Goal: Task Accomplishment & Management: Manage account settings

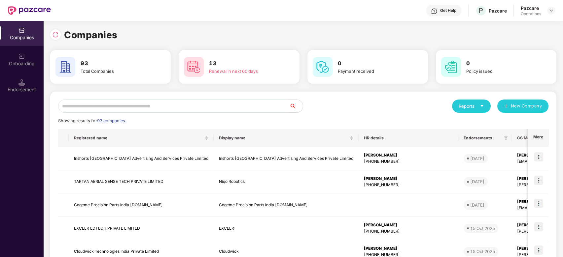
click at [187, 104] on input "text" at bounding box center [173, 106] width 231 height 13
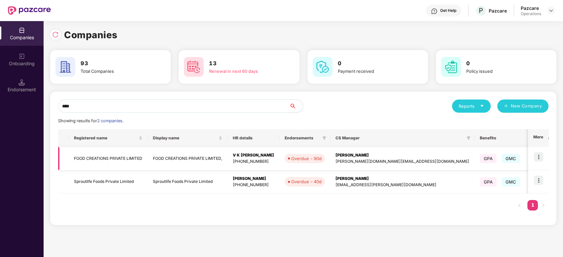
type input "****"
click at [539, 157] on img at bounding box center [538, 156] width 9 height 9
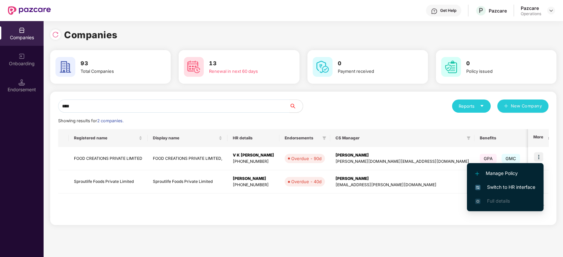
click at [503, 182] on li "Switch to HR interface" at bounding box center [505, 187] width 77 height 14
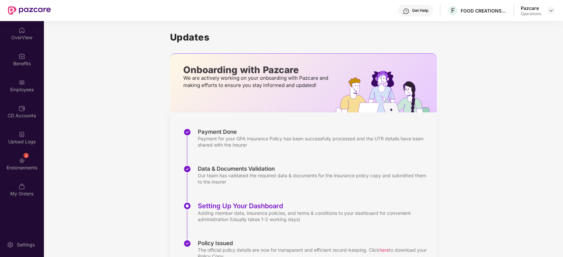
scroll to position [32, 0]
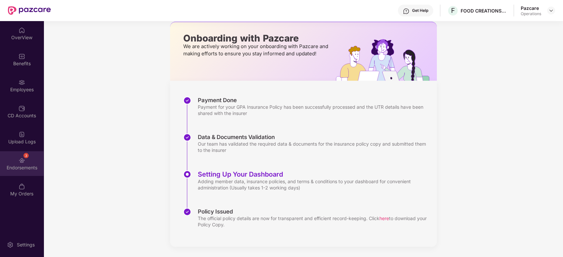
click at [17, 165] on div "Endorsements" at bounding box center [22, 168] width 44 height 7
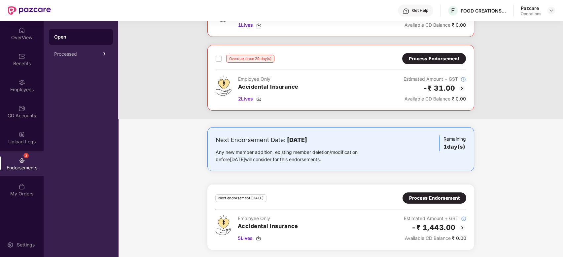
scroll to position [0, 0]
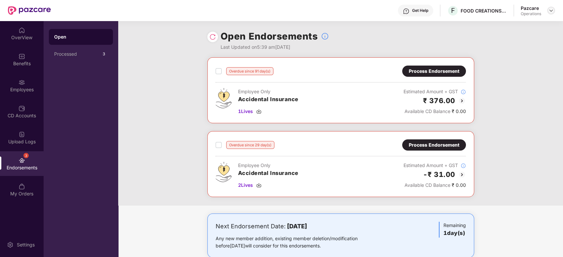
click at [551, 10] on img at bounding box center [550, 10] width 5 height 5
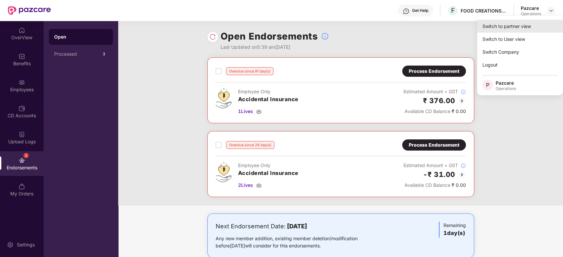
click at [499, 27] on div "Switch to partner view" at bounding box center [520, 26] width 86 height 13
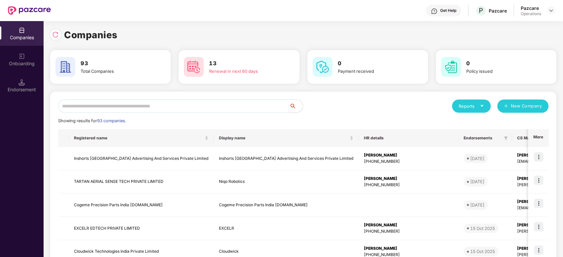
click at [187, 103] on input "text" at bounding box center [173, 106] width 231 height 13
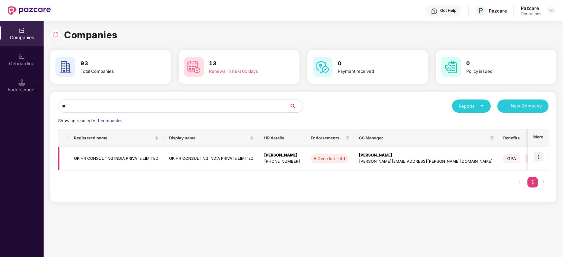
type input "**"
click at [134, 159] on td "GK HR CONSULTING INDIA PRIVATE LIMITED" at bounding box center [116, 158] width 95 height 23
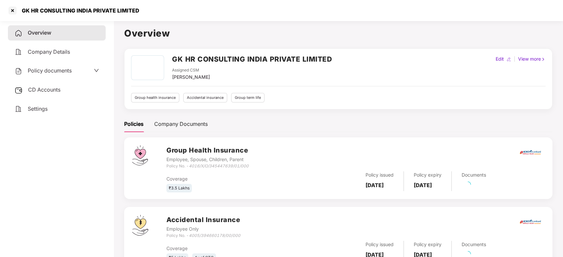
click at [44, 71] on span "Policy documents" at bounding box center [50, 70] width 44 height 7
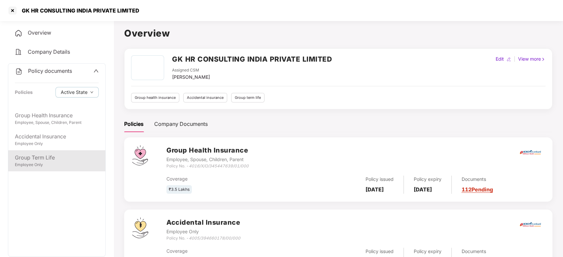
click at [47, 157] on div "Group Term Life" at bounding box center [57, 158] width 84 height 8
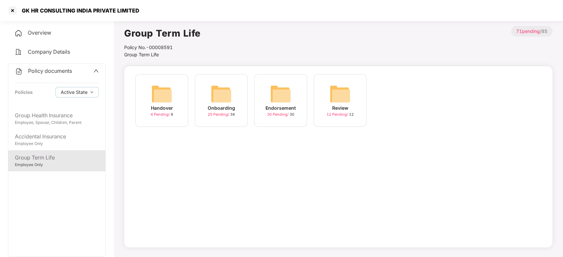
click at [275, 97] on img at bounding box center [280, 93] width 21 height 21
click at [304, 94] on div "September-2025 20 Pending / 20" at bounding box center [280, 100] width 53 height 53
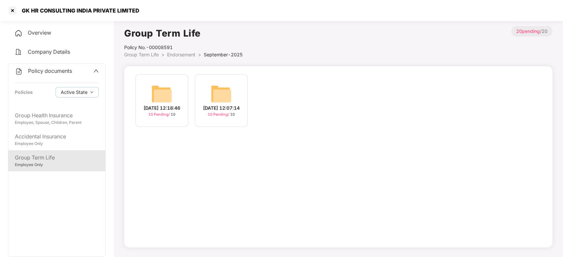
click at [167, 86] on img at bounding box center [161, 93] width 21 height 21
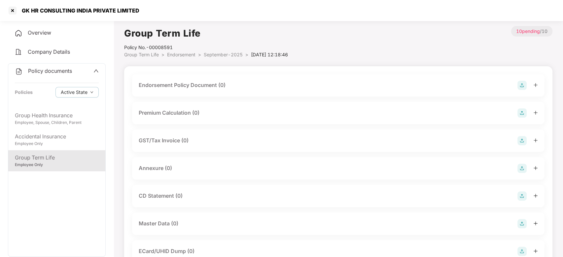
click at [521, 88] on img at bounding box center [521, 85] width 9 height 9
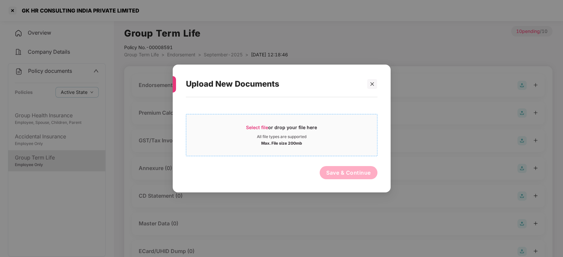
click at [308, 130] on div "Select file or drop your file here" at bounding box center [281, 129] width 71 height 10
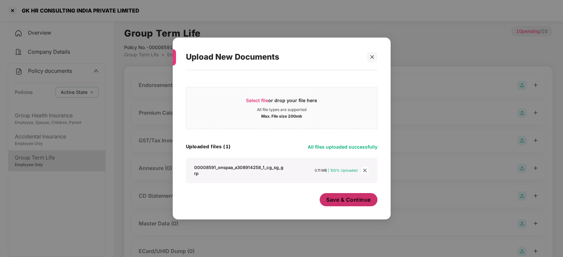
click at [339, 205] on button "Save & Continue" at bounding box center [348, 199] width 58 height 13
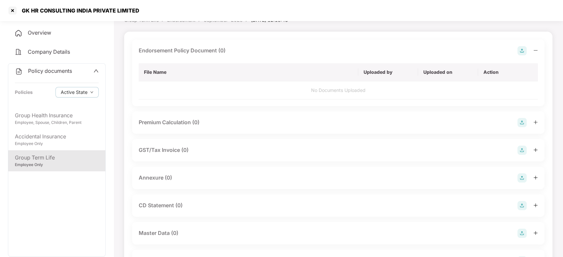
scroll to position [50, 0]
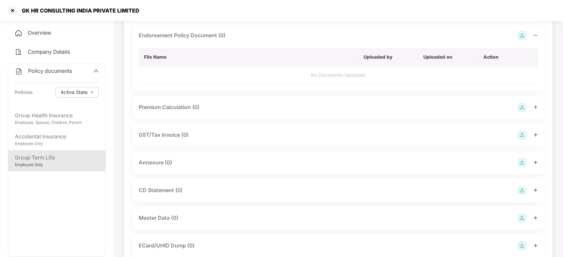
click at [521, 162] on img at bounding box center [521, 162] width 9 height 9
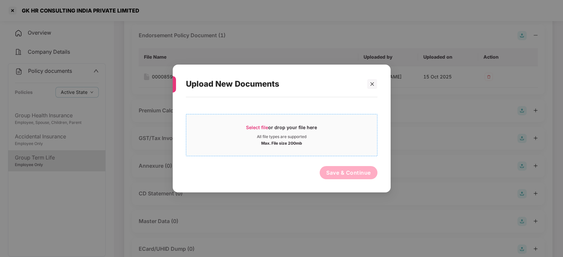
click at [308, 129] on div "Select file or drop your file here" at bounding box center [281, 129] width 71 height 10
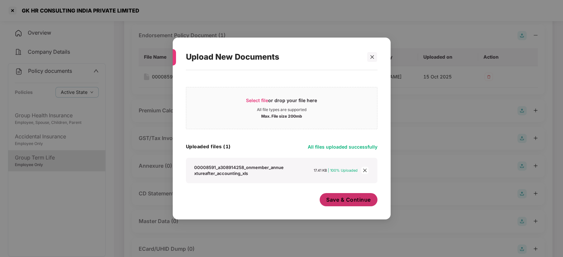
click at [330, 200] on span "Save & Continue" at bounding box center [348, 199] width 45 height 7
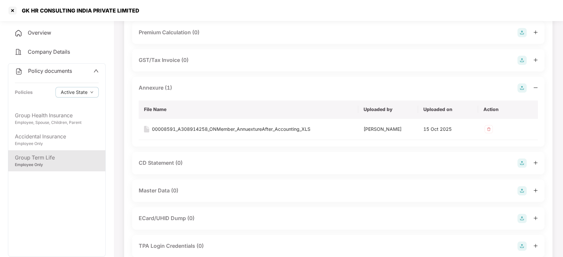
scroll to position [142, 0]
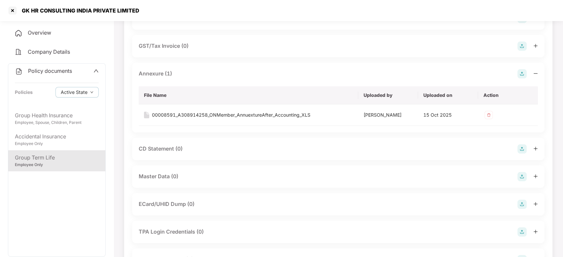
click at [522, 179] on img at bounding box center [521, 176] width 9 height 9
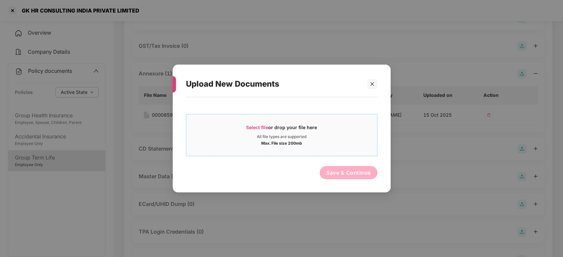
click at [345, 132] on div "Select file or drop your file here" at bounding box center [281, 129] width 191 height 10
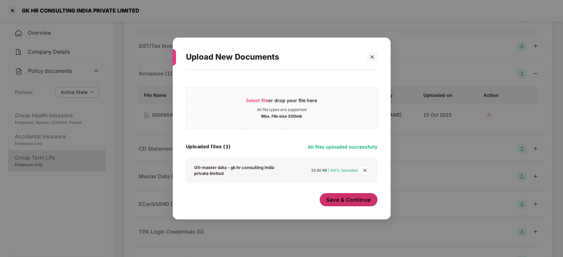
click at [330, 198] on span "Save & Continue" at bounding box center [348, 199] width 45 height 7
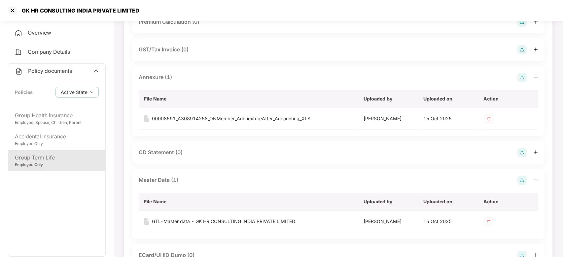
scroll to position [0, 0]
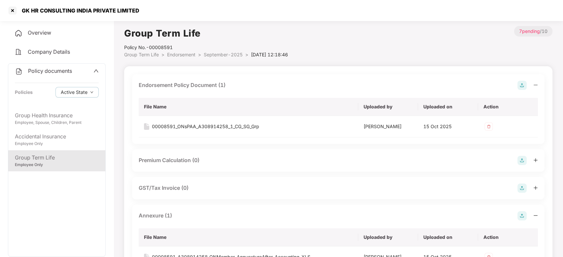
click at [217, 55] on span "September-2025" at bounding box center [223, 55] width 39 height 6
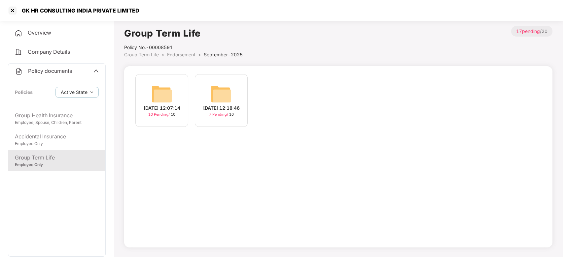
click at [158, 95] on img at bounding box center [161, 93] width 21 height 21
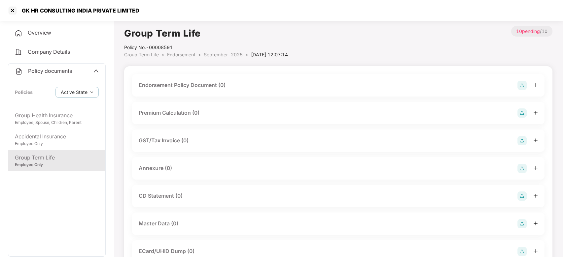
click at [518, 84] on img at bounding box center [521, 85] width 9 height 9
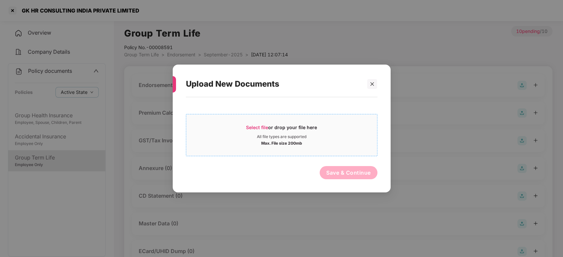
click at [339, 134] on div "All file types are supported" at bounding box center [281, 136] width 191 height 5
click at [373, 84] on icon "close" at bounding box center [372, 84] width 5 height 5
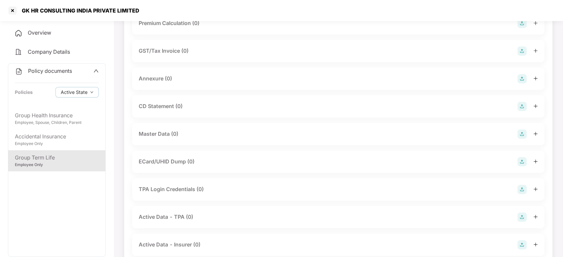
scroll to position [110, 0]
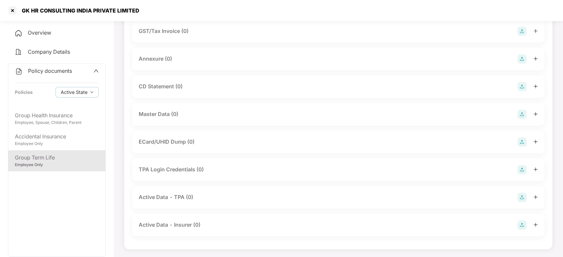
click at [521, 145] on img at bounding box center [521, 142] width 9 height 9
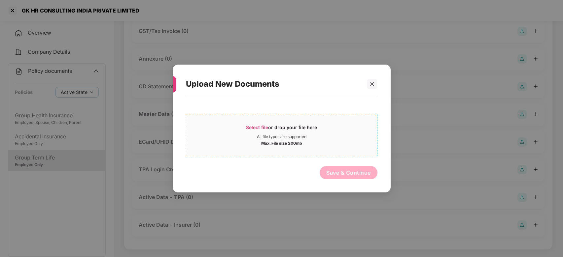
click at [354, 141] on div "Max. File size 200mb" at bounding box center [281, 143] width 191 height 7
click at [301, 134] on div "All file types are supported" at bounding box center [281, 136] width 49 height 5
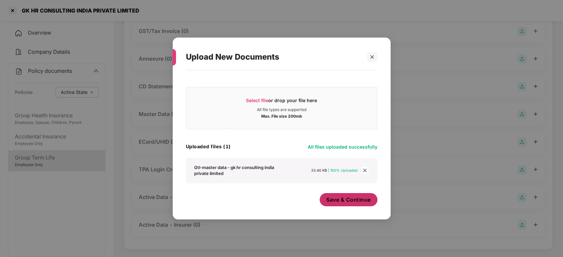
click at [332, 203] on span "Save & Continue" at bounding box center [348, 199] width 45 height 7
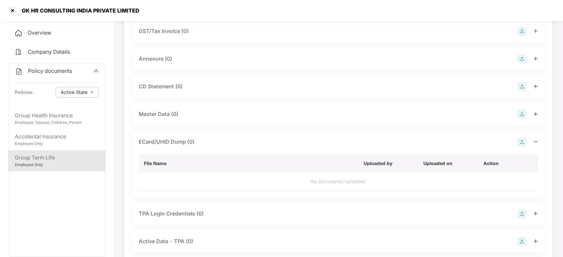
scroll to position [0, 0]
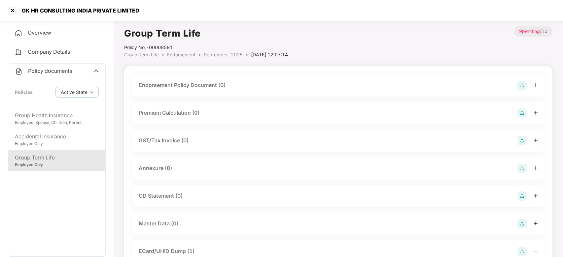
click at [518, 85] on img at bounding box center [521, 85] width 9 height 9
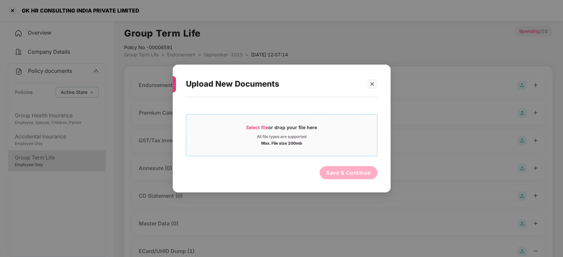
click at [328, 130] on div "Select file or drop your file here" at bounding box center [281, 129] width 191 height 10
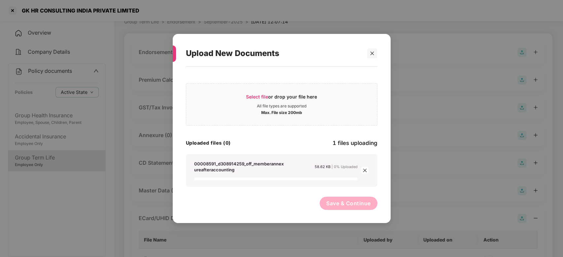
scroll to position [33, 0]
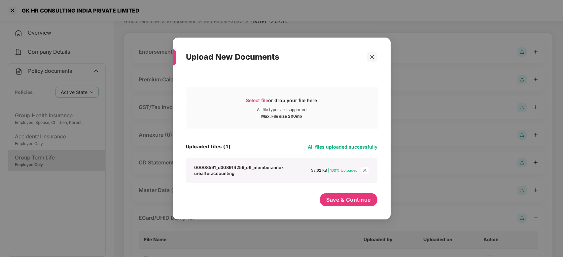
click at [313, 205] on div "Save & Continue" at bounding box center [281, 201] width 191 height 16
click at [334, 199] on span "Save & Continue" at bounding box center [348, 199] width 45 height 7
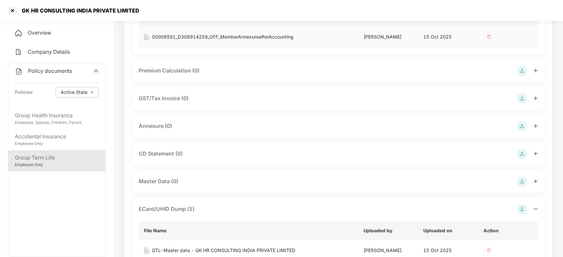
scroll to position [93, 0]
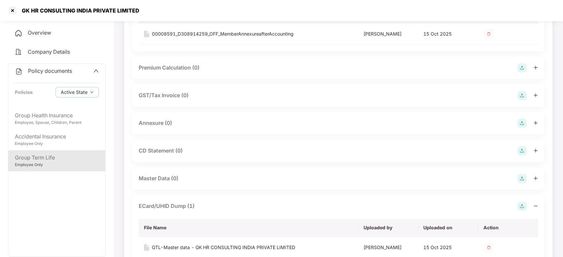
click at [517, 121] on img at bounding box center [521, 123] width 9 height 9
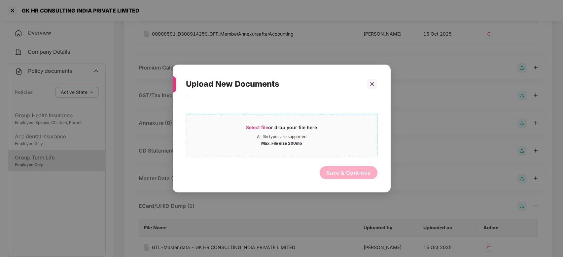
click at [364, 136] on div "All file types are supported" at bounding box center [281, 136] width 191 height 5
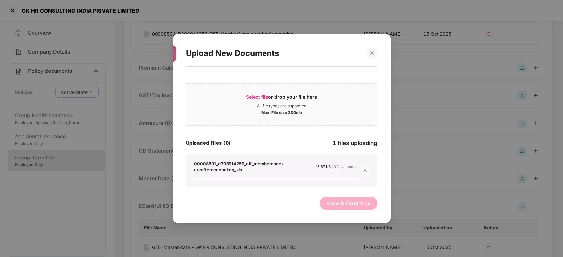
scroll to position [205, 0]
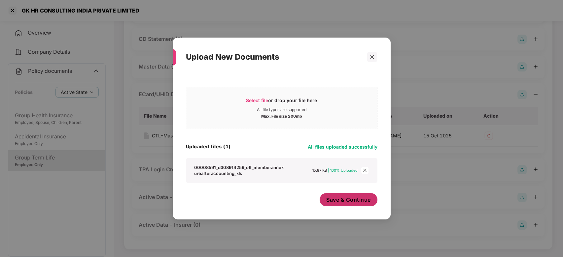
click at [342, 204] on button "Save & Continue" at bounding box center [348, 199] width 58 height 13
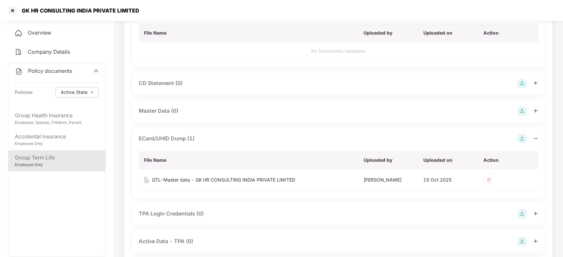
scroll to position [0, 0]
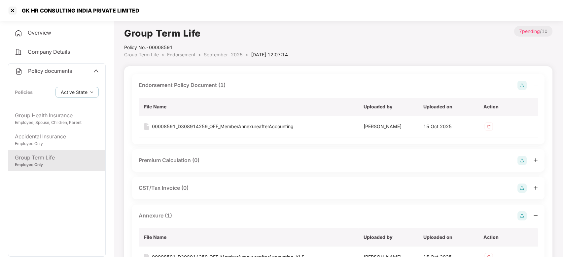
click at [221, 56] on span "September-2025" at bounding box center [223, 55] width 39 height 6
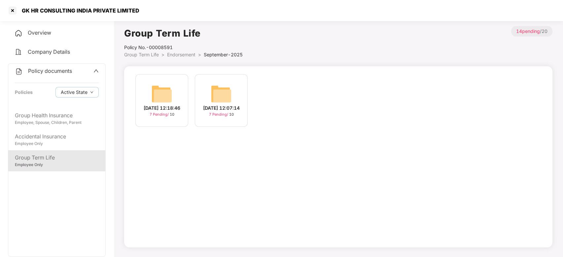
click at [48, 69] on span "Policy documents" at bounding box center [50, 71] width 44 height 7
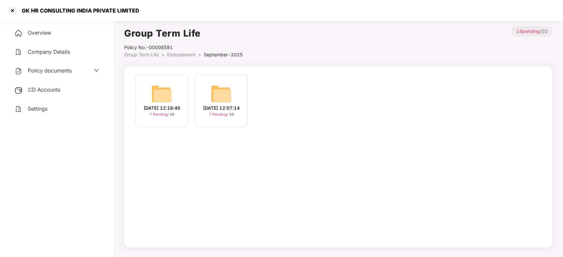
click at [52, 88] on span "CD Accounts" at bounding box center [44, 89] width 32 height 7
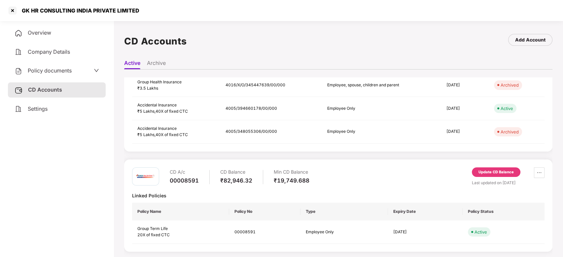
scroll to position [18, 0]
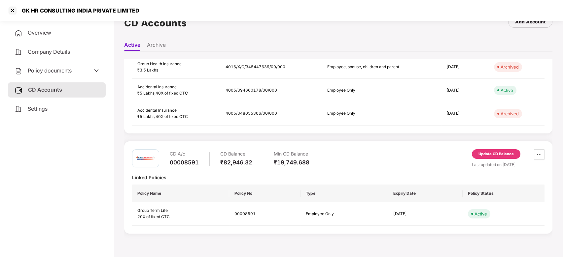
click at [503, 152] on div "Update CD Balance" at bounding box center [495, 154] width 35 height 6
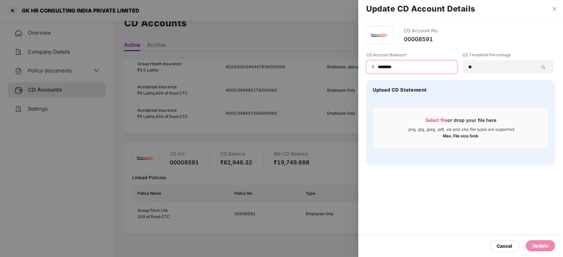
click at [401, 68] on input "********" at bounding box center [414, 67] width 75 height 7
type input "*"
type input "*****"
click at [540, 246] on div "Update" at bounding box center [540, 246] width 16 height 7
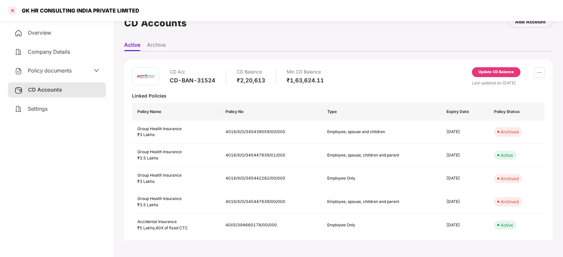
click at [12, 12] on div at bounding box center [12, 10] width 11 height 11
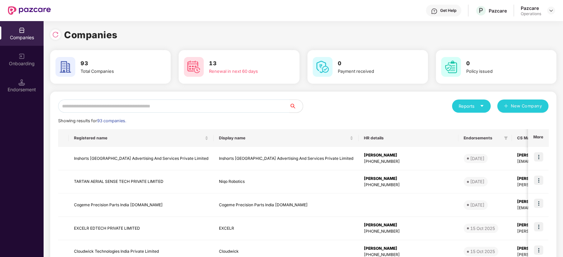
scroll to position [0, 0]
click at [132, 110] on input "text" at bounding box center [173, 106] width 231 height 13
paste input "**********"
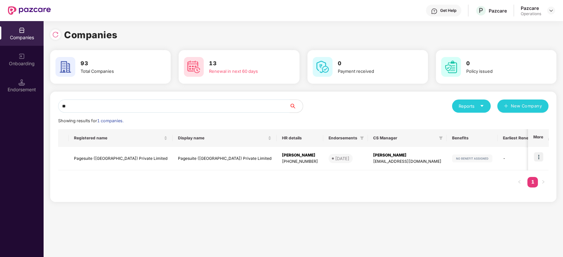
type input "*"
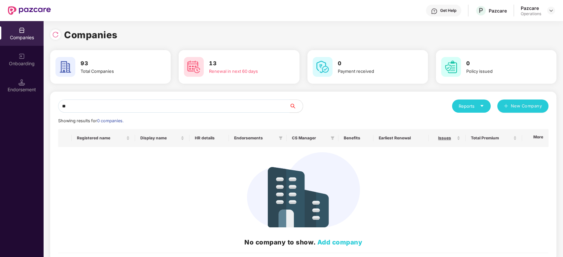
type input "*"
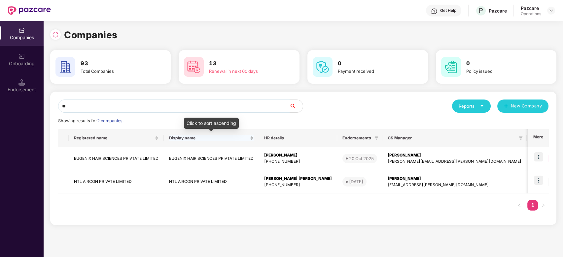
type input "*"
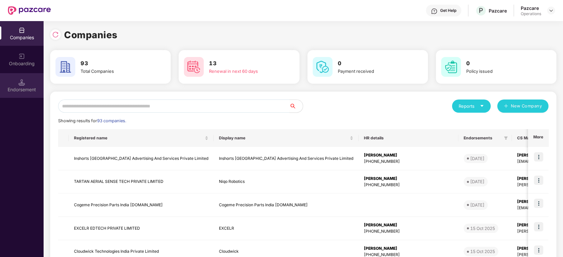
click at [14, 85] on div "Endorsement" at bounding box center [22, 85] width 44 height 25
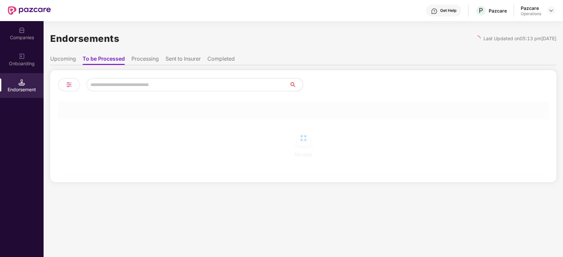
click at [142, 85] on input "text" at bounding box center [187, 84] width 203 height 13
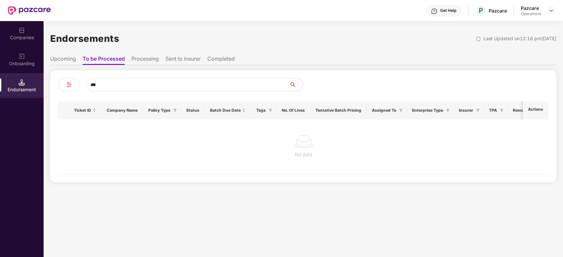
type input "***"
